Goal: Check status: Check status

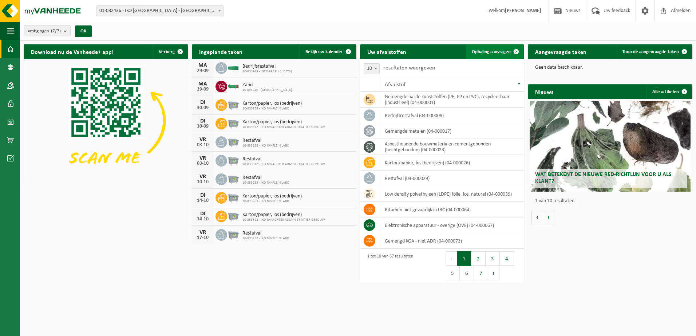
click at [498, 55] on link "Ophaling aanvragen" at bounding box center [494, 51] width 57 height 15
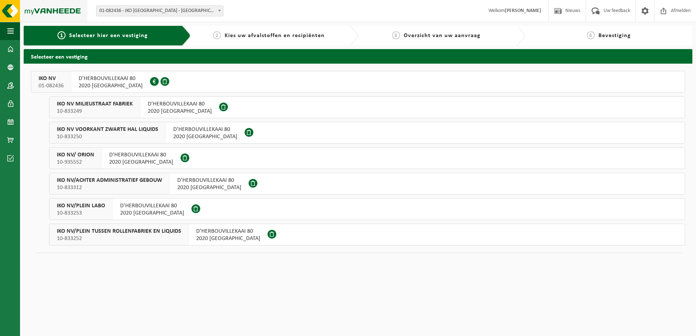
click at [36, 10] on img at bounding box center [43, 11] width 87 height 22
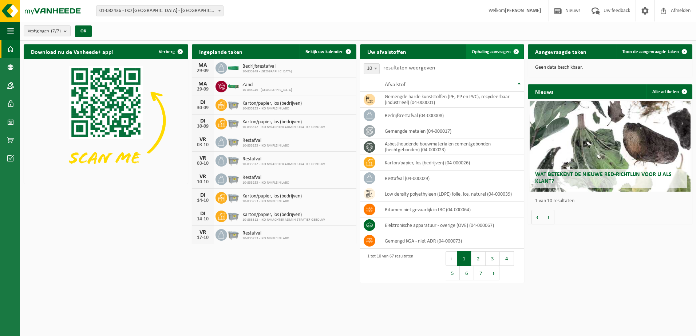
click at [498, 51] on span "Ophaling aanvragen" at bounding box center [491, 51] width 39 height 5
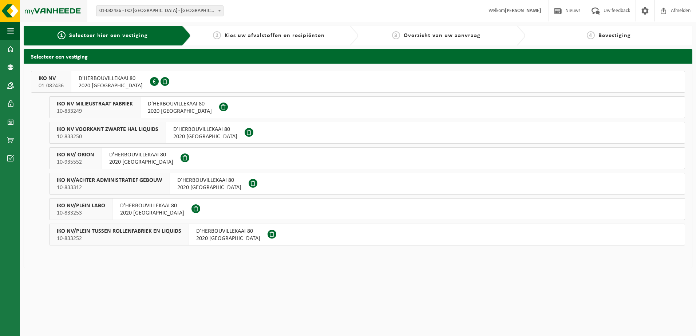
click at [6, 12] on img at bounding box center [43, 11] width 87 height 22
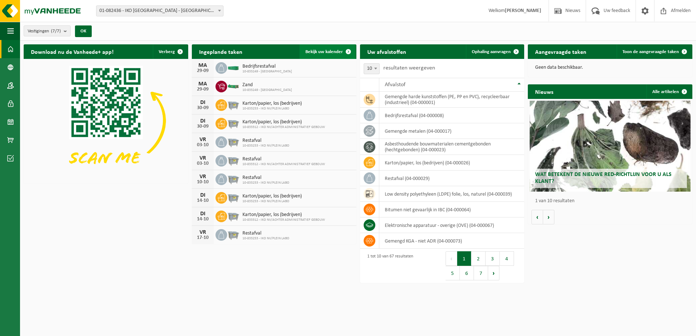
click at [336, 52] on span "Bekijk uw kalender" at bounding box center [323, 51] width 37 height 5
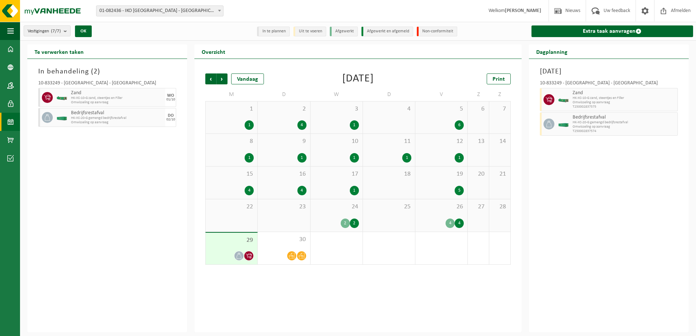
click at [249, 251] on div at bounding box center [249, 256] width 10 height 10
click at [265, 249] on div "30" at bounding box center [284, 248] width 52 height 32
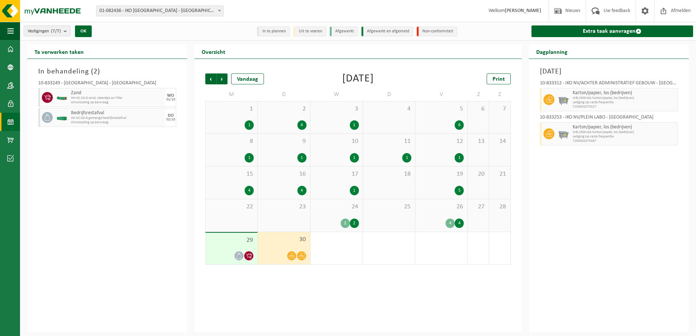
click at [428, 221] on div "4 4" at bounding box center [441, 223] width 45 height 9
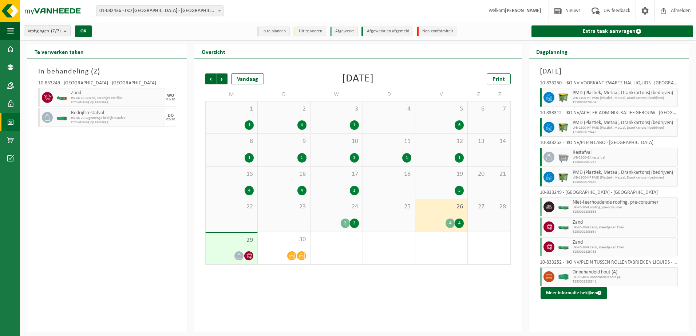
click at [606, 272] on span "Onbehandeld hout (A)" at bounding box center [623, 273] width 103 height 6
